Goal: Task Accomplishment & Management: Manage account settings

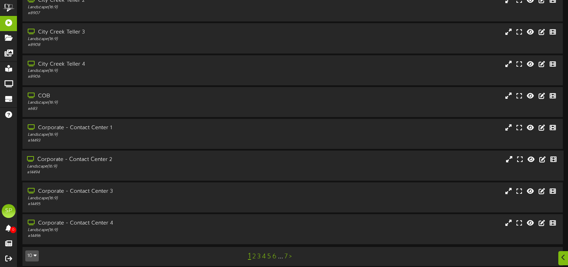
scroll to position [104, 0]
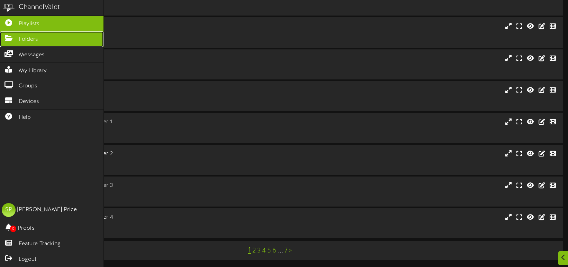
click at [21, 38] on span "Folders" at bounding box center [28, 40] width 19 height 8
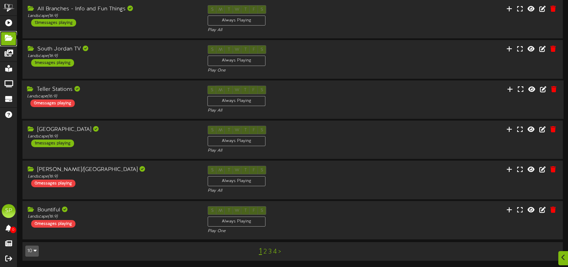
scroll to position [192, 0]
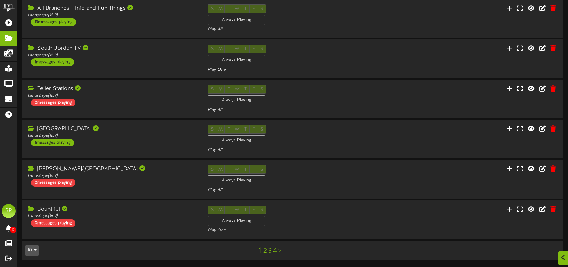
click at [265, 251] on link "2" at bounding box center [264, 252] width 3 height 8
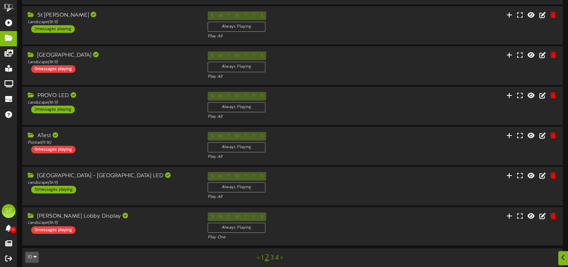
scroll to position [192, 0]
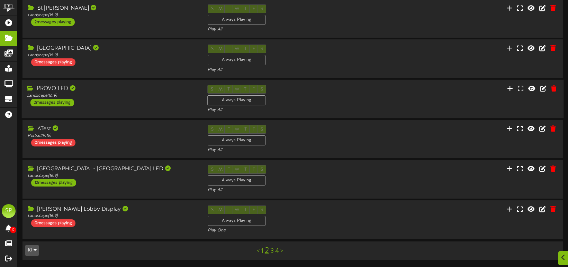
click at [53, 102] on div "2 messages playing" at bounding box center [52, 103] width 44 height 8
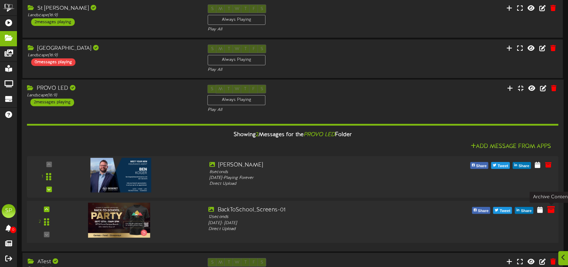
click at [550, 210] on icon at bounding box center [551, 210] width 8 height 8
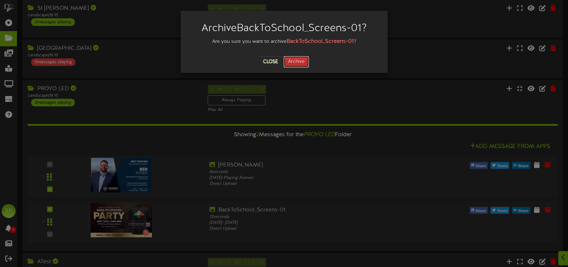
click at [295, 61] on button "Archive" at bounding box center [296, 62] width 26 height 12
